Goal: Transaction & Acquisition: Purchase product/service

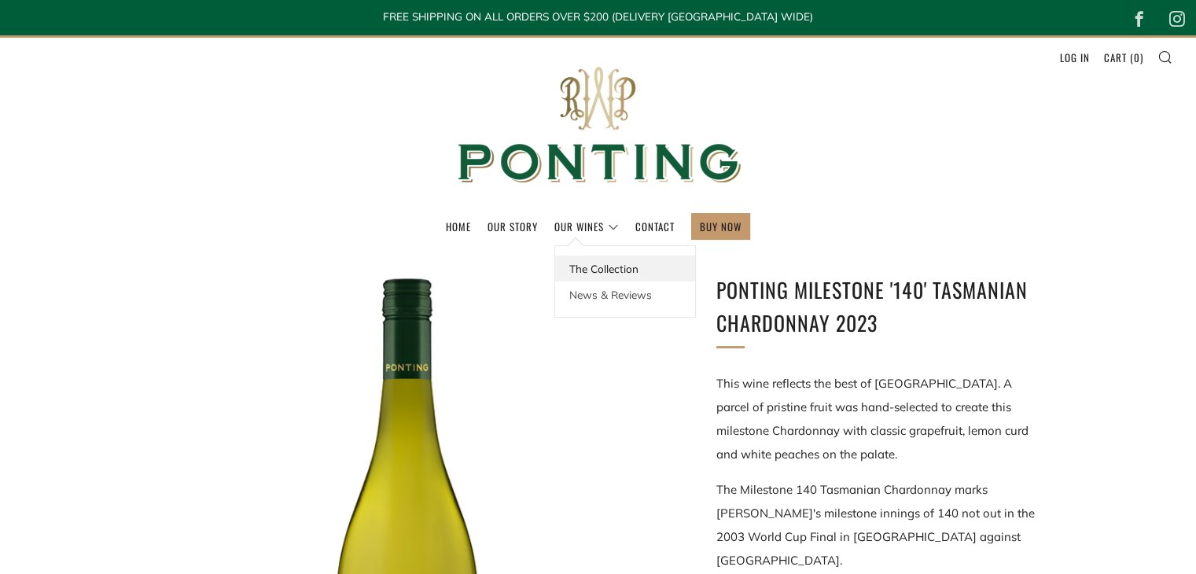
click at [607, 268] on link "The Collection" at bounding box center [625, 268] width 140 height 26
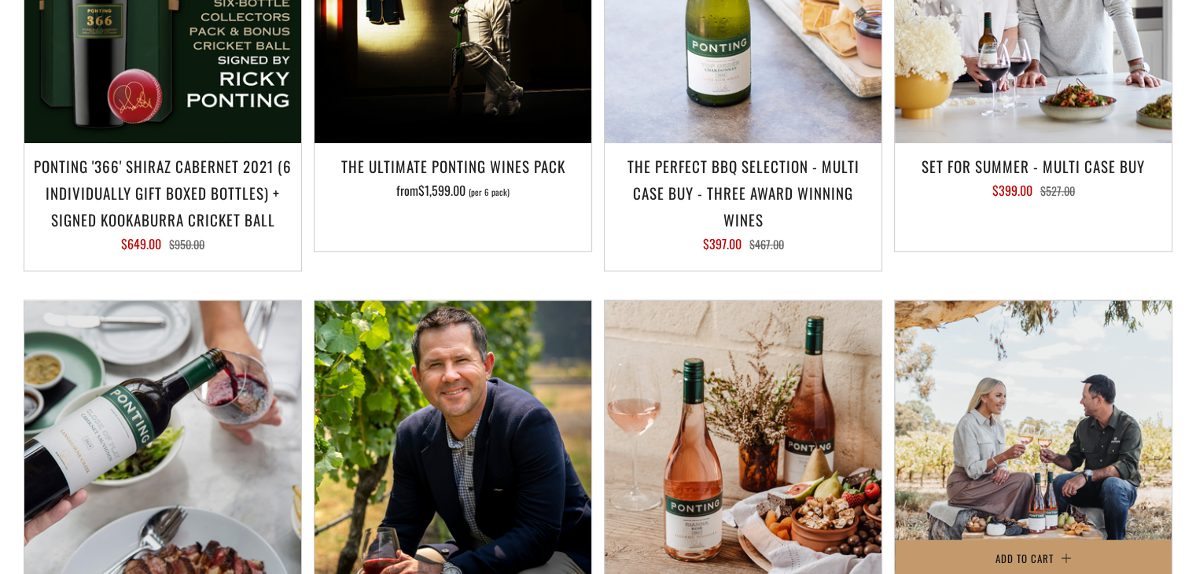
scroll to position [1887, 0]
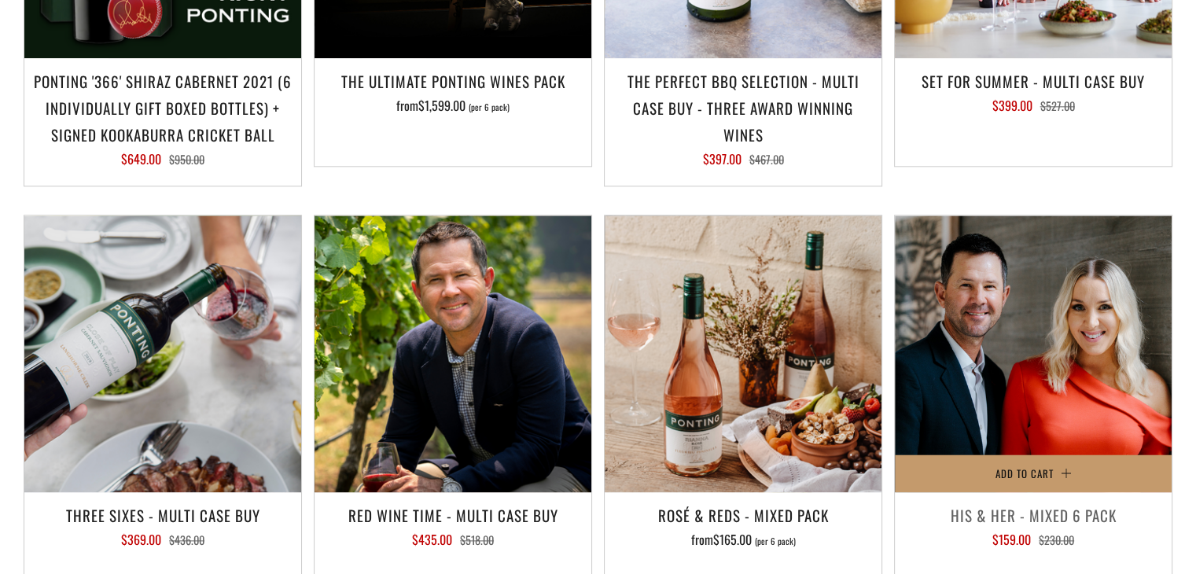
click at [1075, 350] on img at bounding box center [1033, 353] width 277 height 277
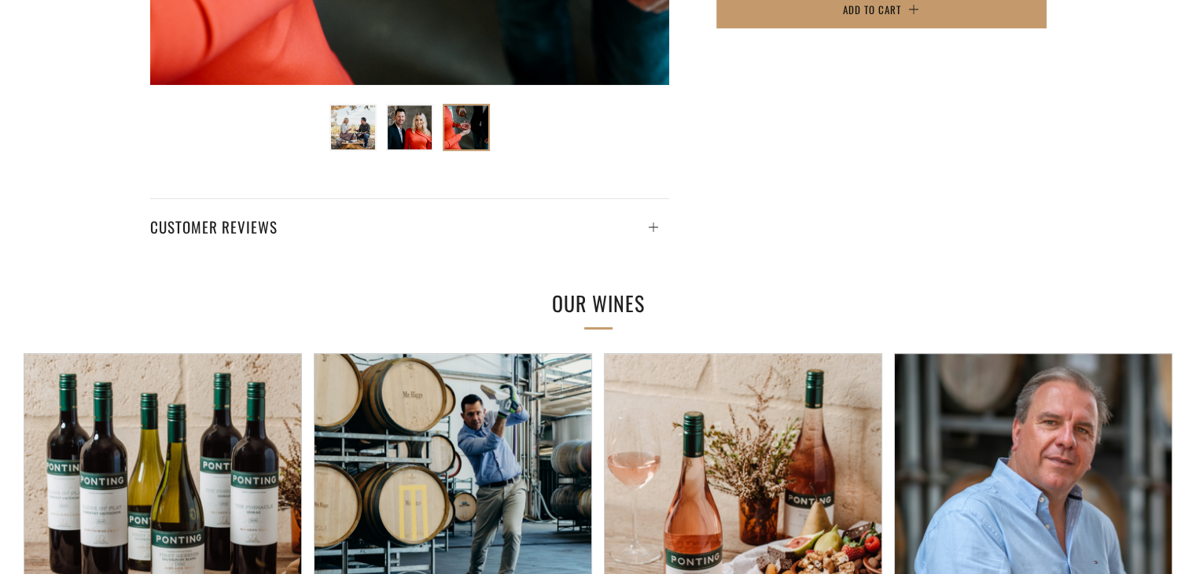
scroll to position [943, 0]
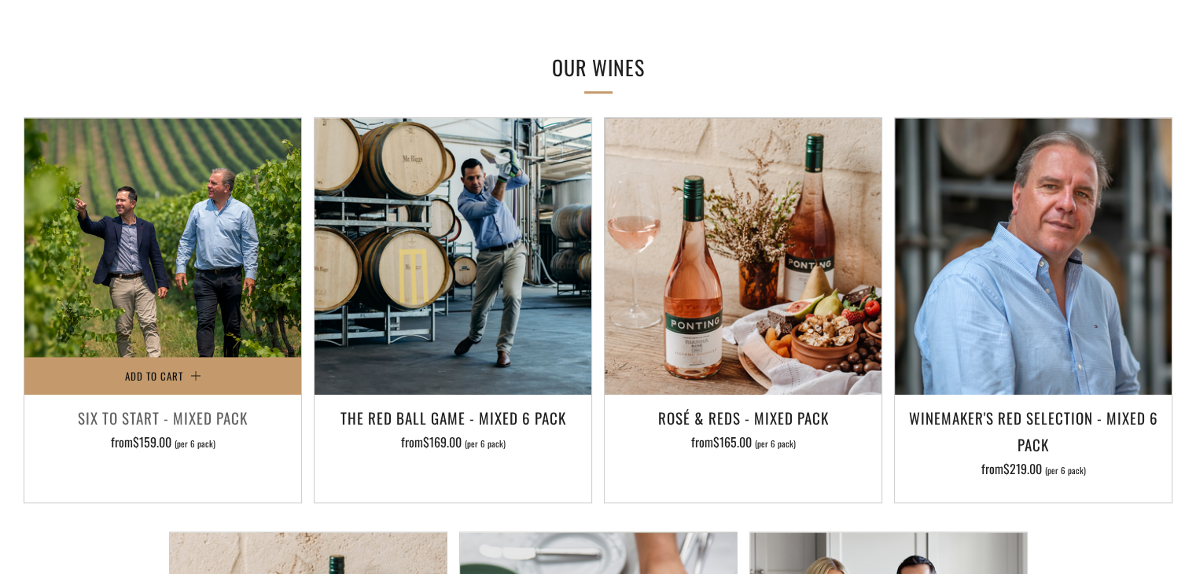
click at [151, 321] on img at bounding box center [162, 256] width 277 height 277
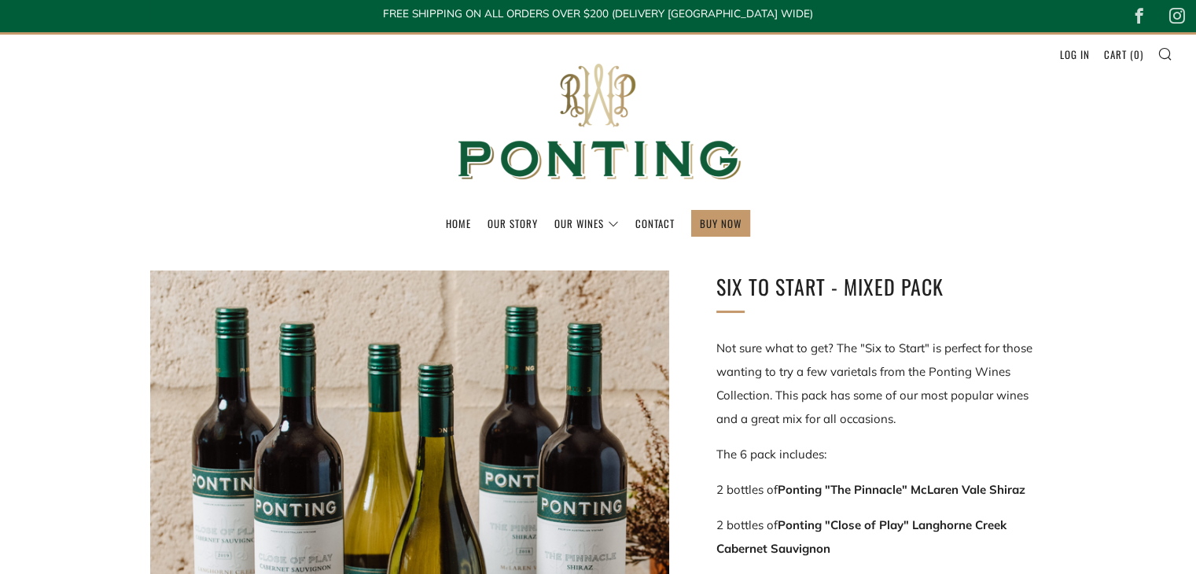
scroll to position [236, 0]
